Goal: Information Seeking & Learning: Learn about a topic

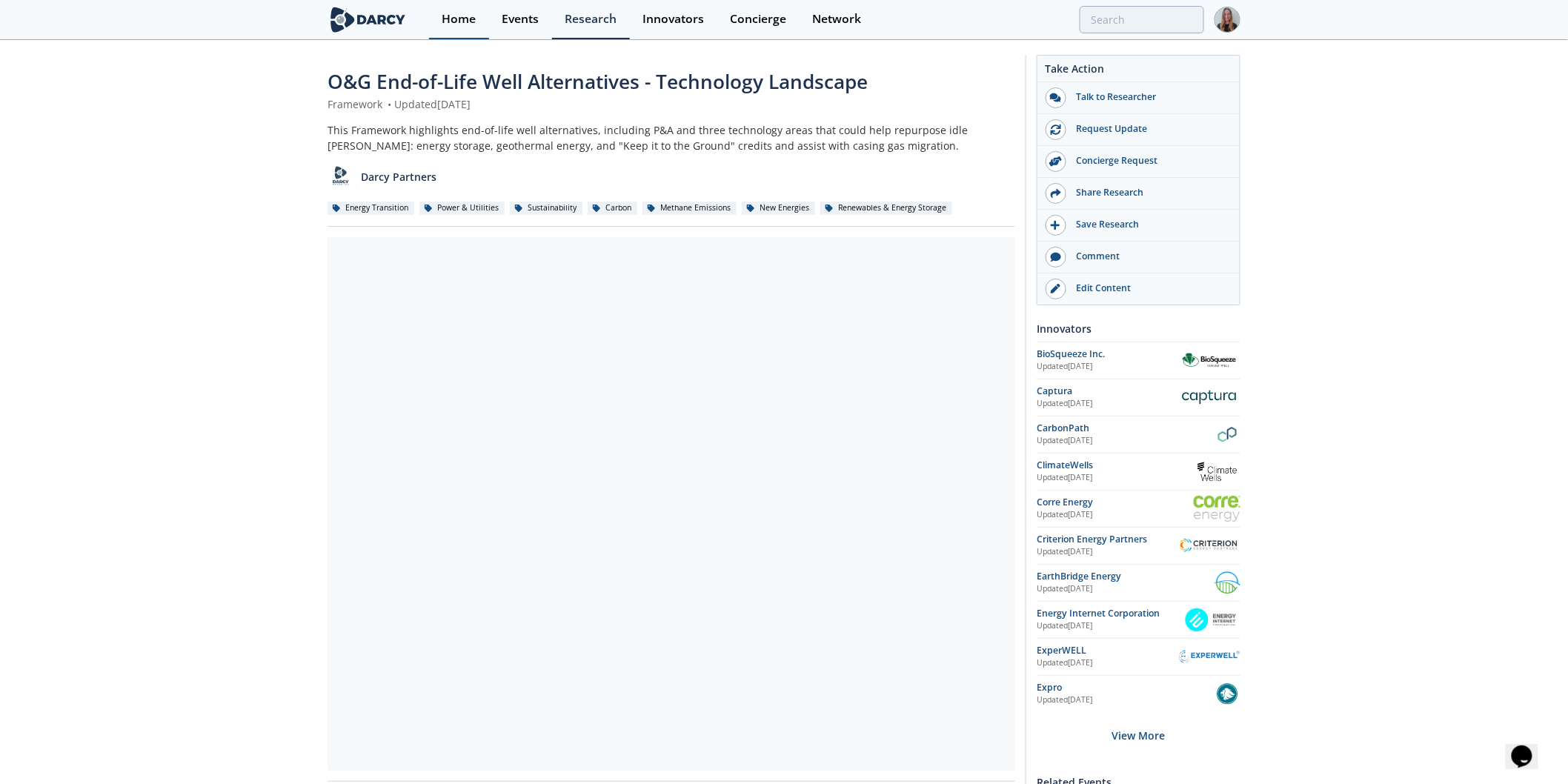
click at [455, 16] on div "Home" at bounding box center [458, 19] width 34 height 12
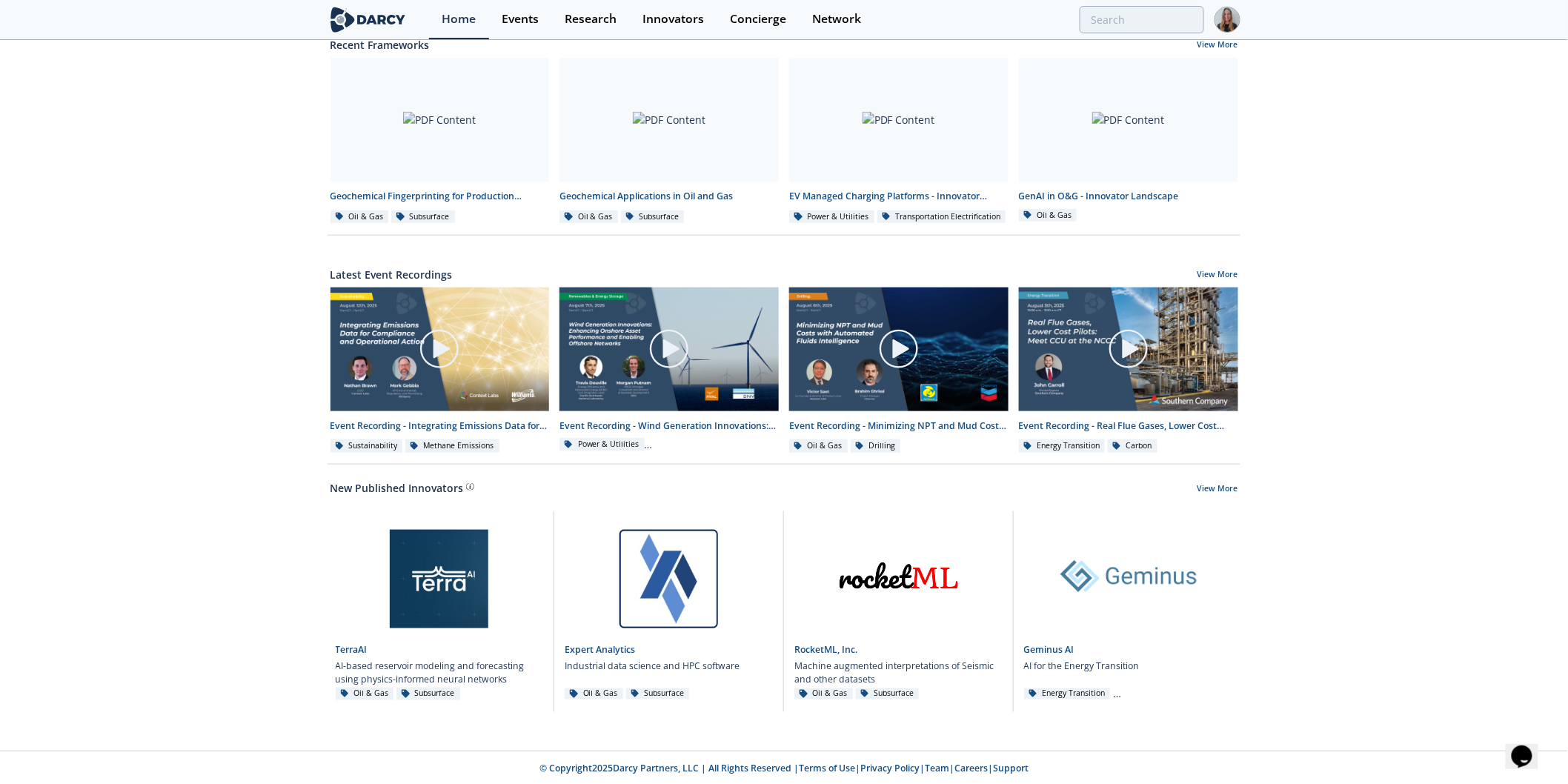
scroll to position [554, 0]
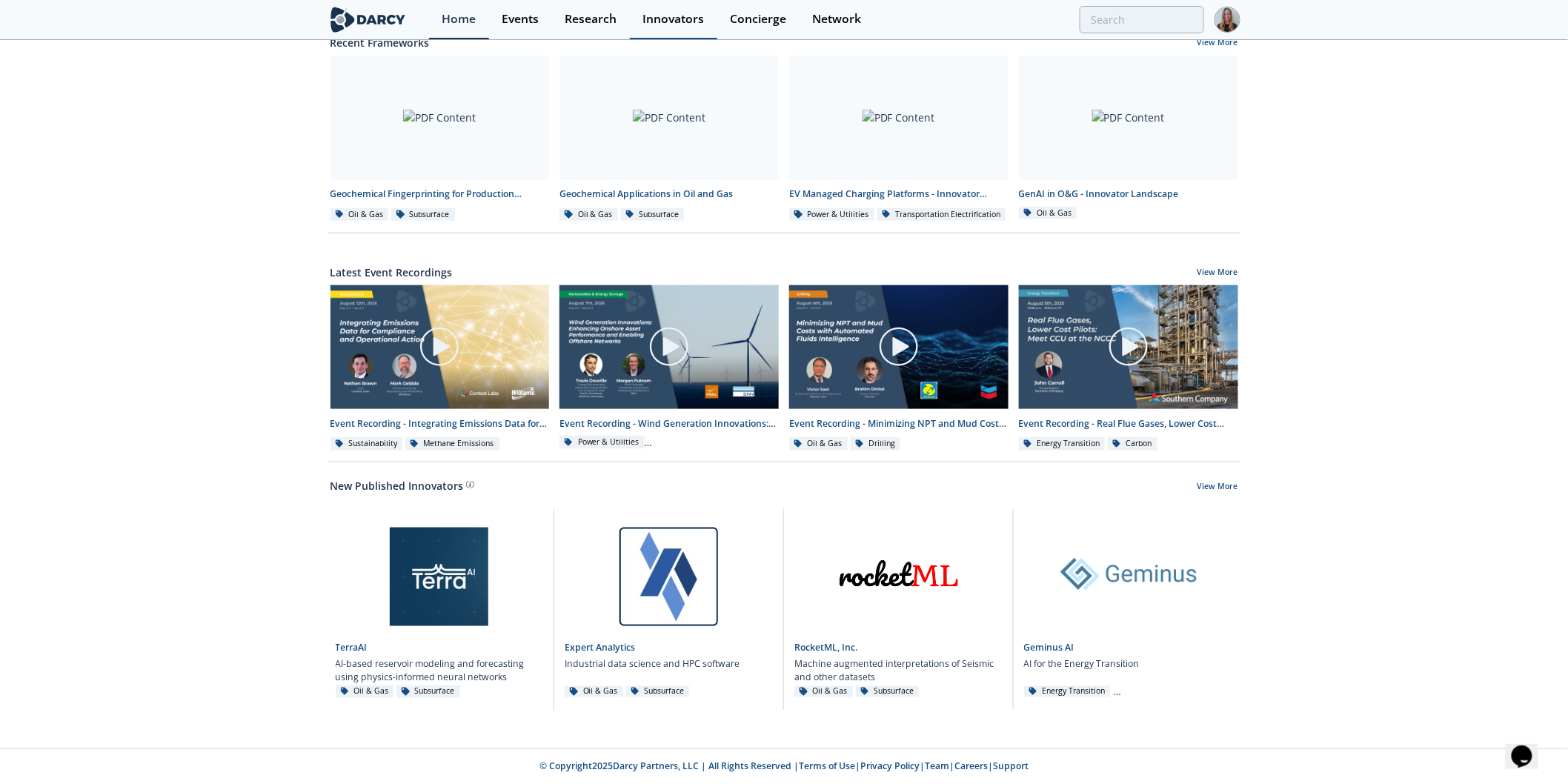
click at [707, 25] on link "Innovators" at bounding box center [673, 19] width 87 height 39
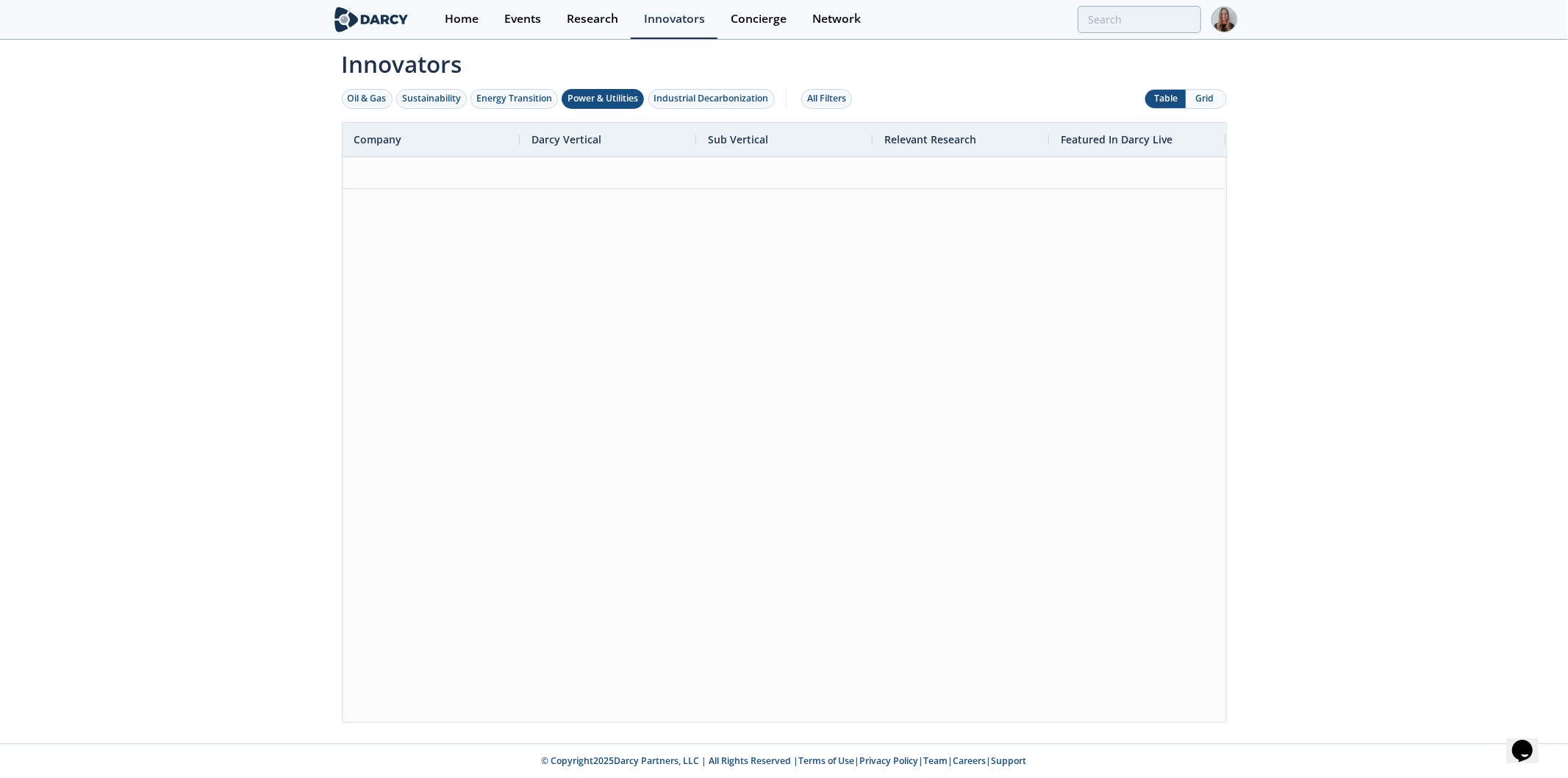
click at [594, 102] on div "Power & Utilities" at bounding box center [602, 98] width 71 height 13
click at [1198, 98] on button "Grid" at bounding box center [1205, 98] width 40 height 18
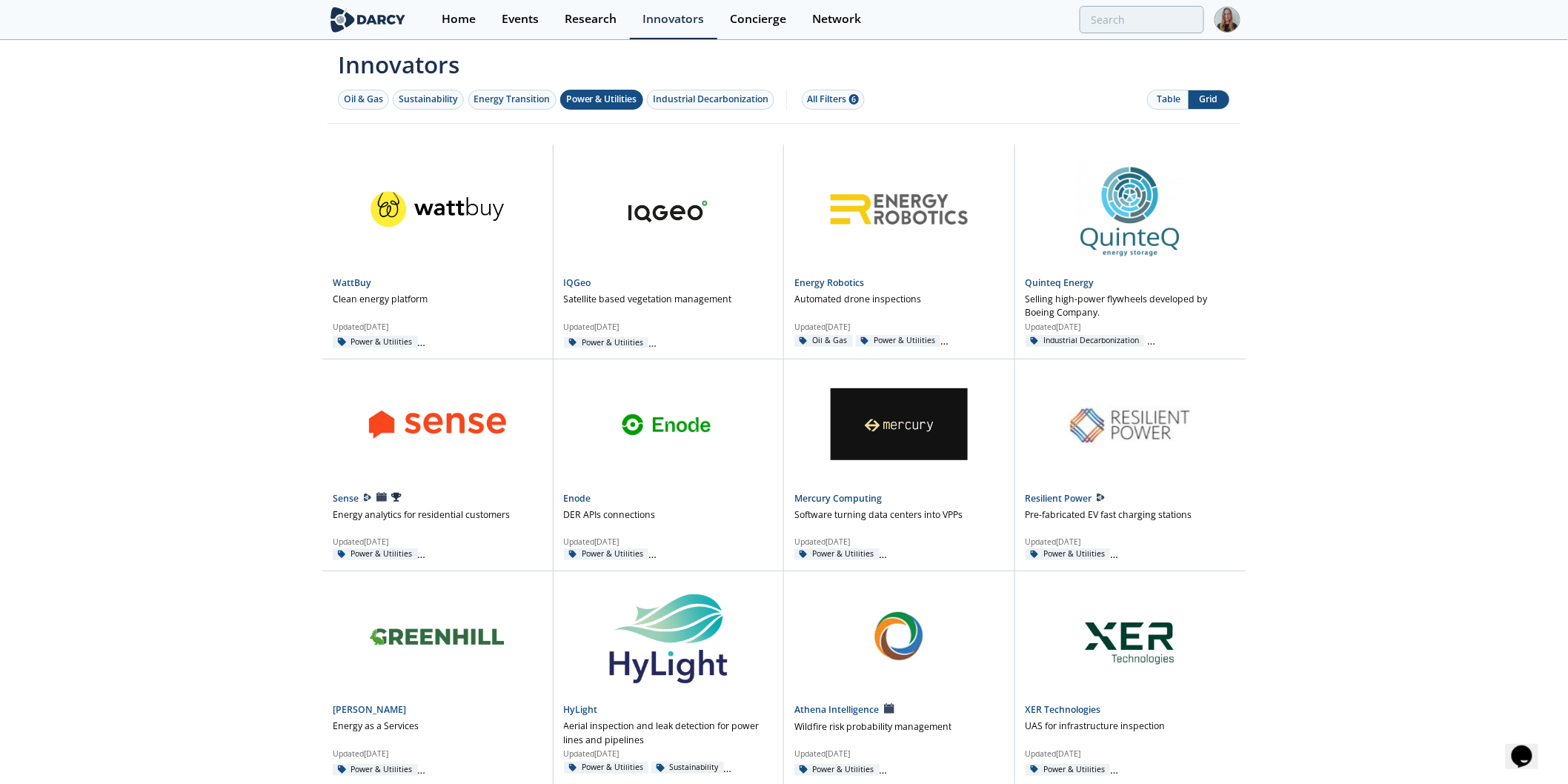
click at [1174, 97] on button "Table" at bounding box center [1168, 99] width 41 height 18
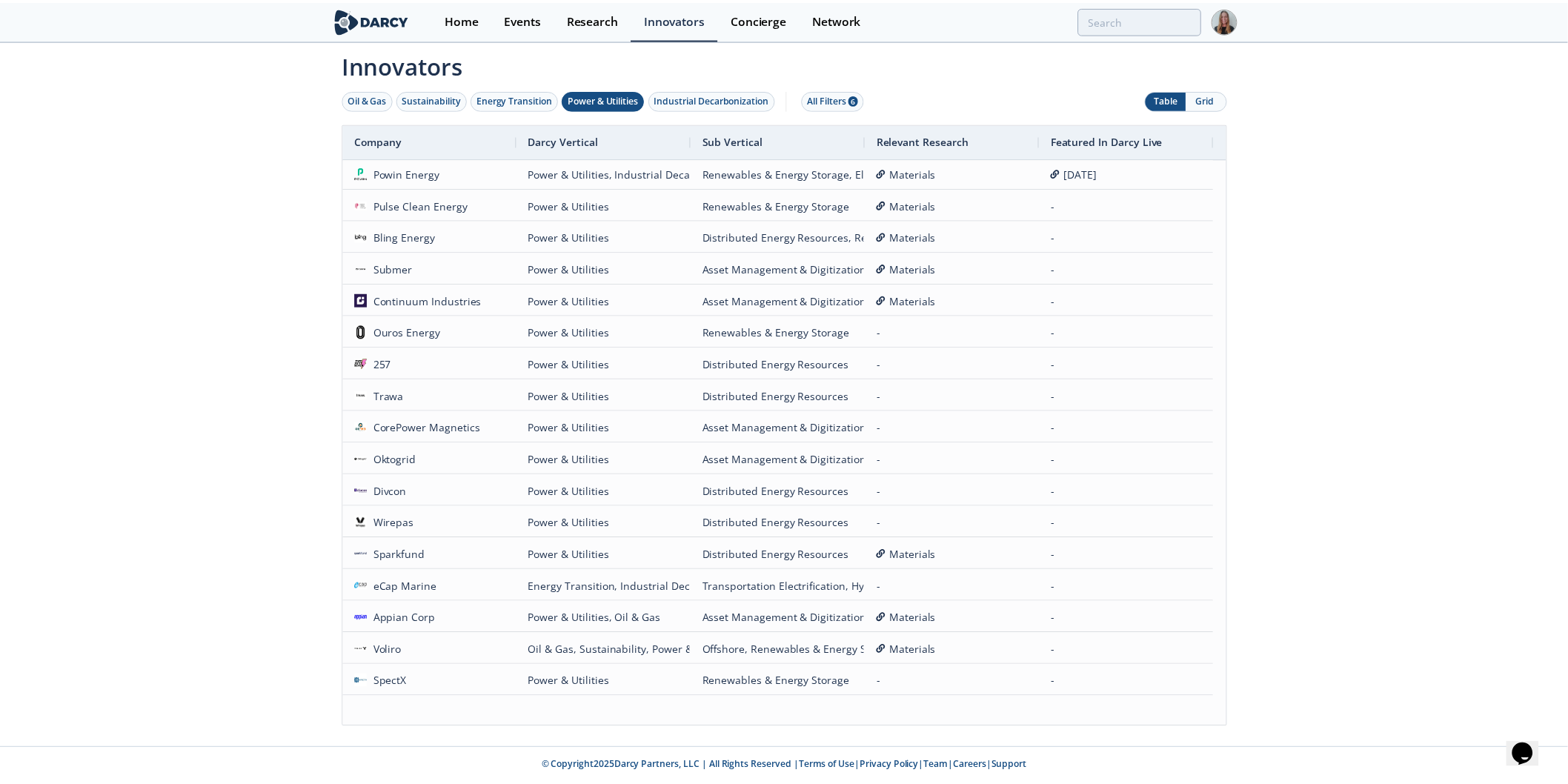
scroll to position [1055, 0]
click at [1219, 102] on button "Grid" at bounding box center [1215, 99] width 41 height 18
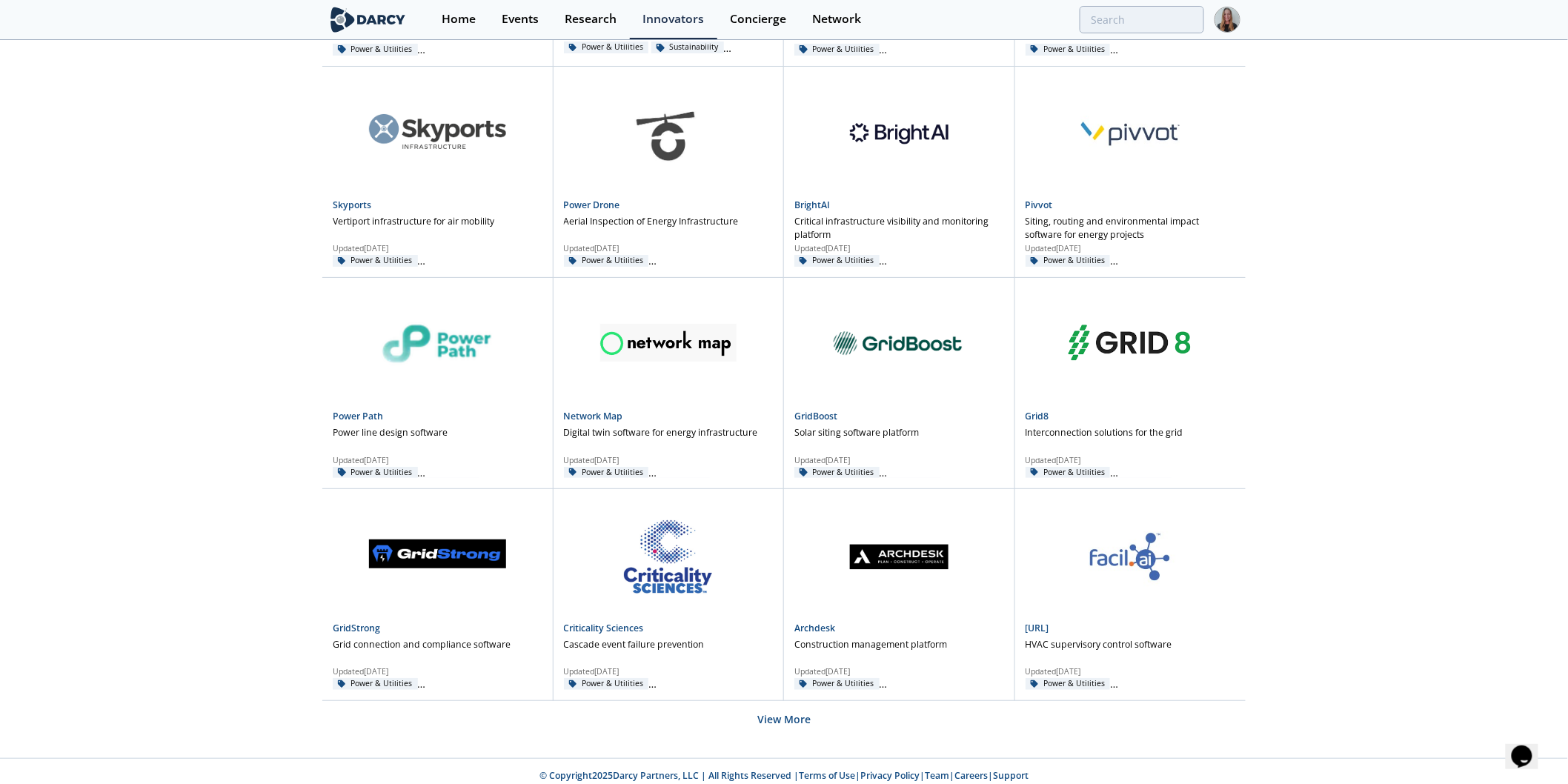
scroll to position [728, 0]
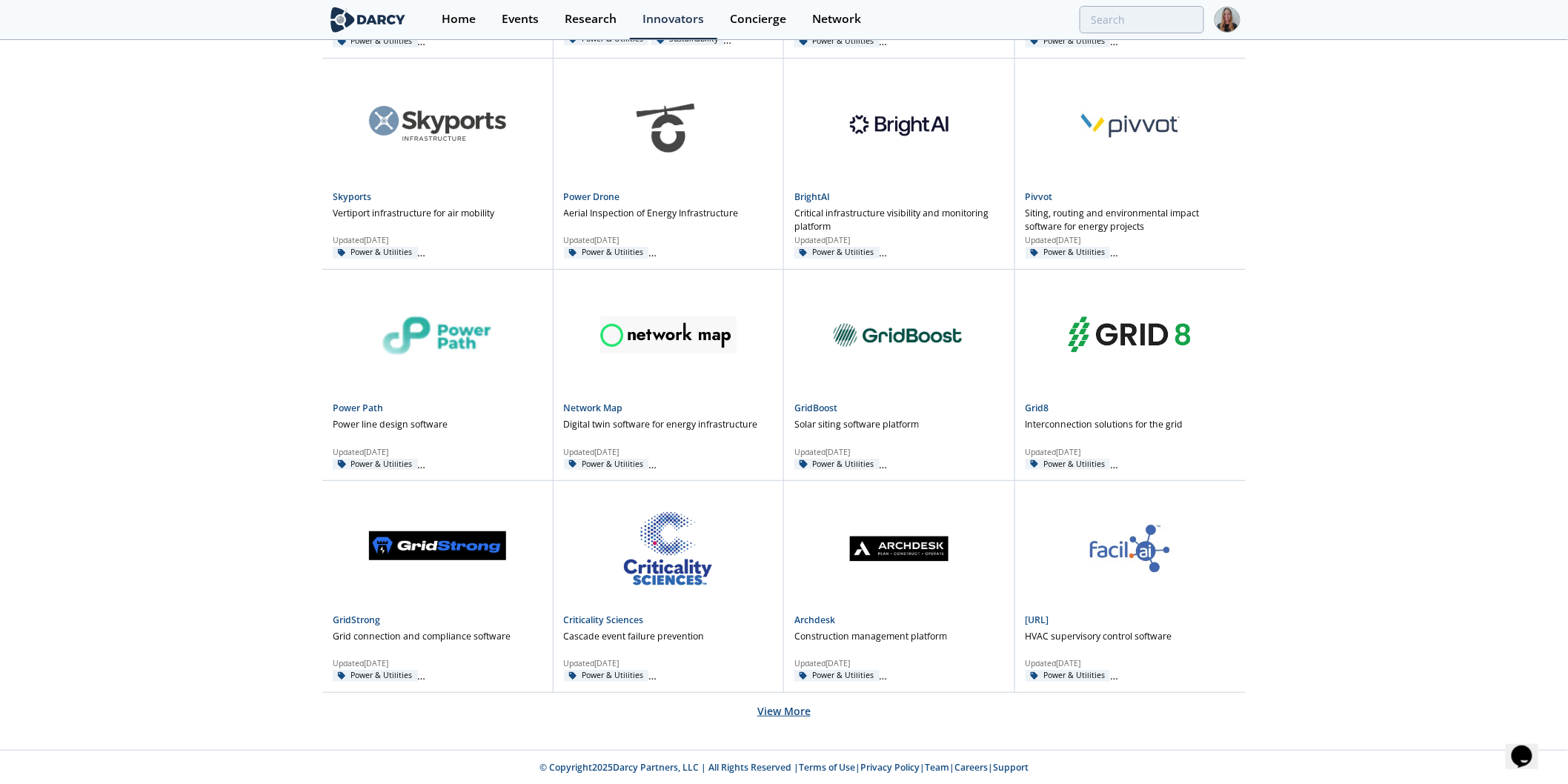
click at [769, 720] on button "View More" at bounding box center [784, 710] width 54 height 36
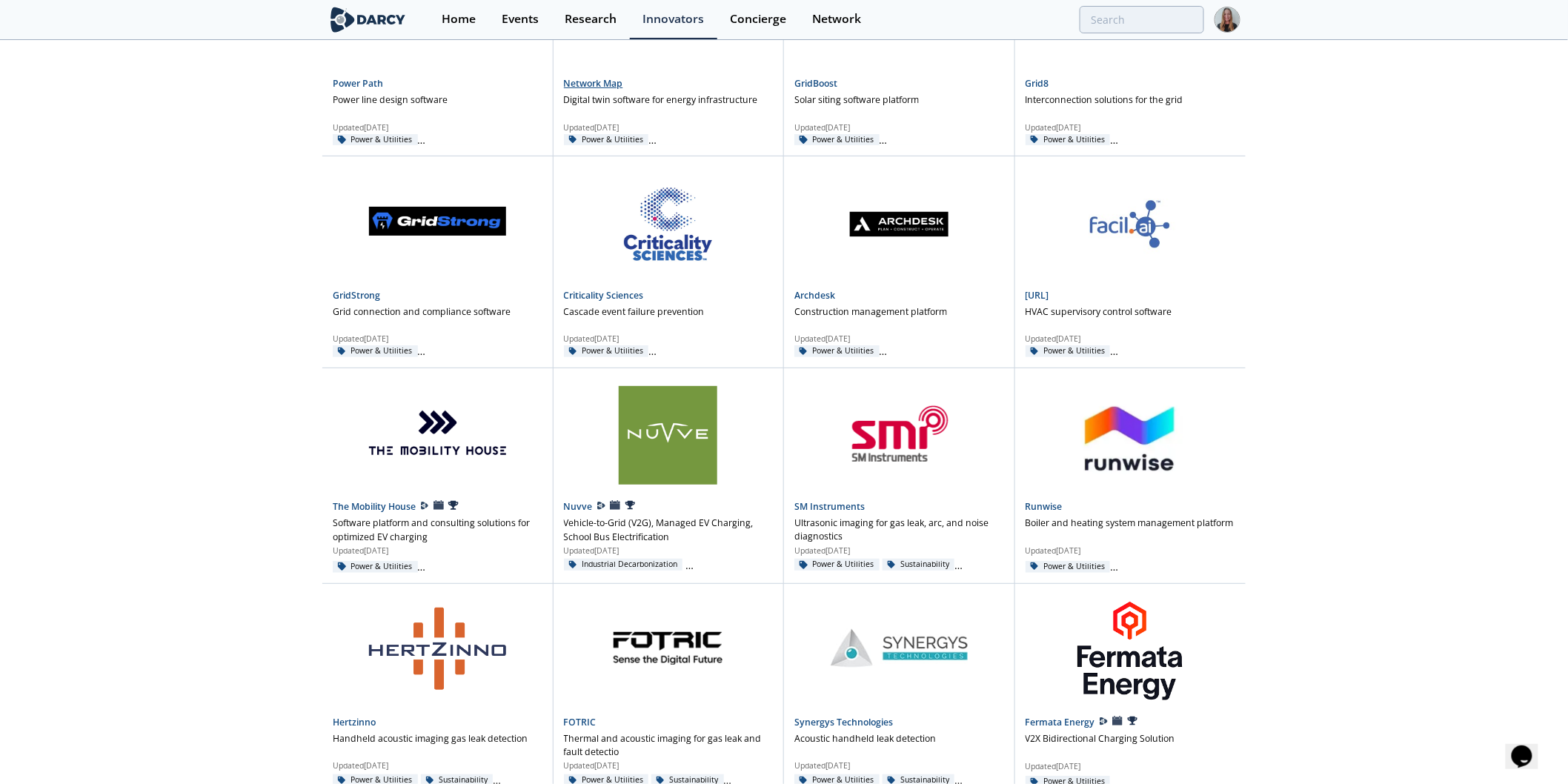
scroll to position [1139, 0]
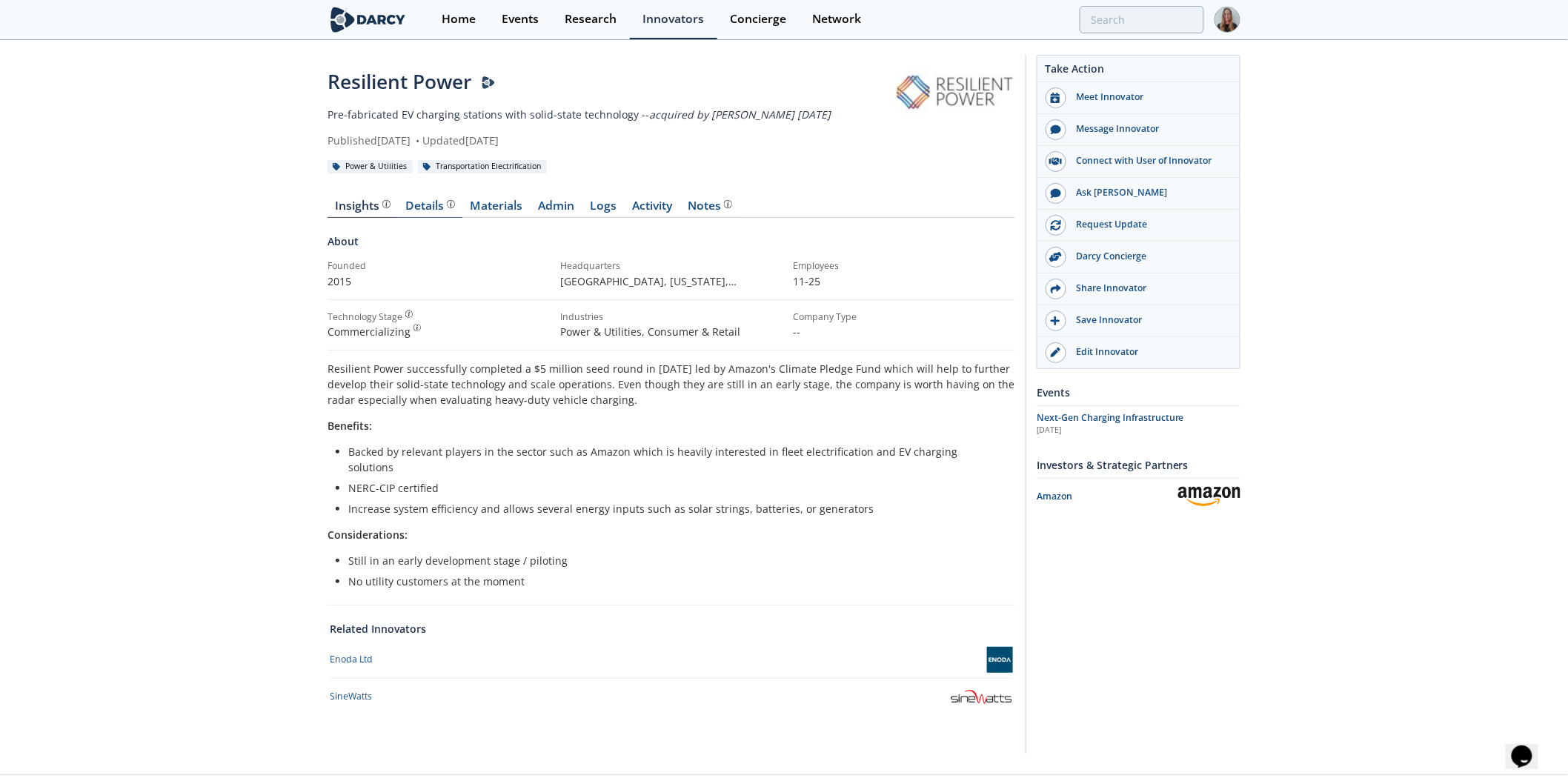
click at [432, 210] on div "Details" at bounding box center [430, 206] width 49 height 12
